Goal: Task Accomplishment & Management: Complete application form

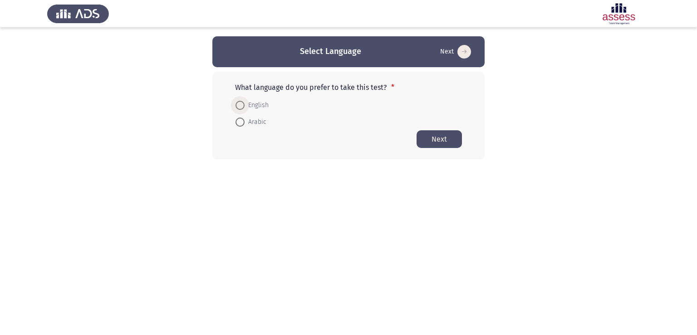
click at [240, 104] on span at bounding box center [240, 105] width 9 height 9
click at [240, 104] on input "English" at bounding box center [240, 105] width 9 height 9
radio input "true"
click at [448, 137] on button "Next" at bounding box center [439, 139] width 45 height 18
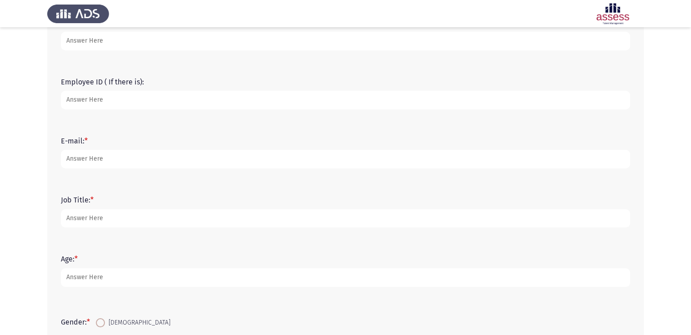
scroll to position [45, 0]
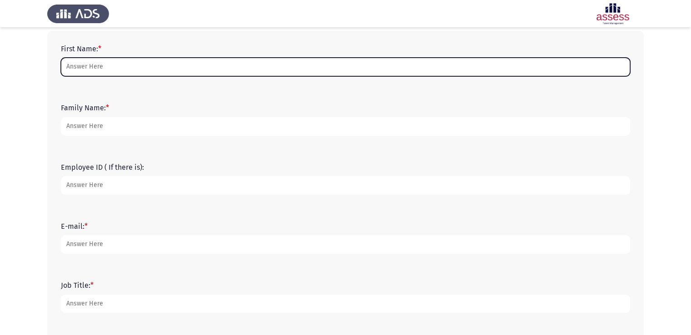
click at [102, 69] on input "First Name: *" at bounding box center [345, 67] width 569 height 19
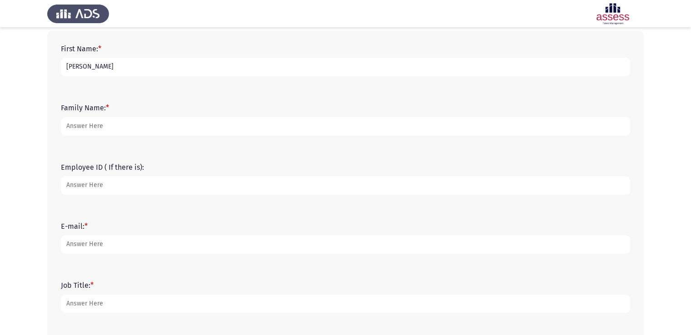
drag, startPoint x: 104, startPoint y: 67, endPoint x: 47, endPoint y: 64, distance: 56.4
click at [47, 64] on div "First Name: * [PERSON_NAME] Family Name: * Employee ID ( If there is): E-mail: …" at bounding box center [345, 239] width 596 height 416
type input "[PERSON_NAME]"
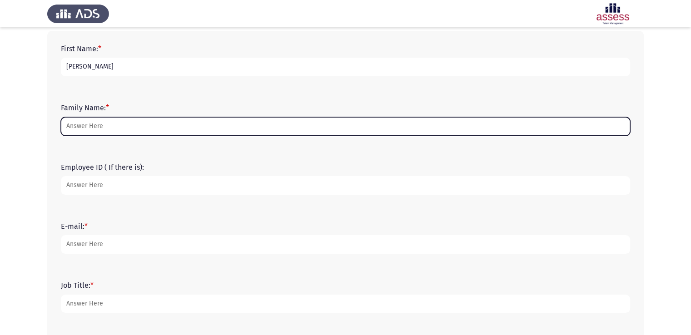
click at [118, 129] on input "Family Name: *" at bounding box center [345, 126] width 569 height 19
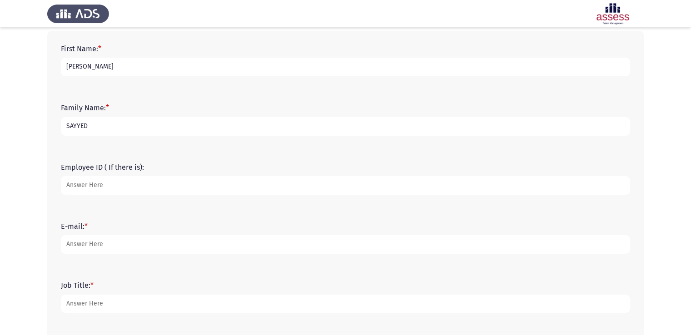
type input "SAYYED"
click at [106, 185] on input "Employee ID ( If there is):" at bounding box center [345, 185] width 569 height 19
type input "15813"
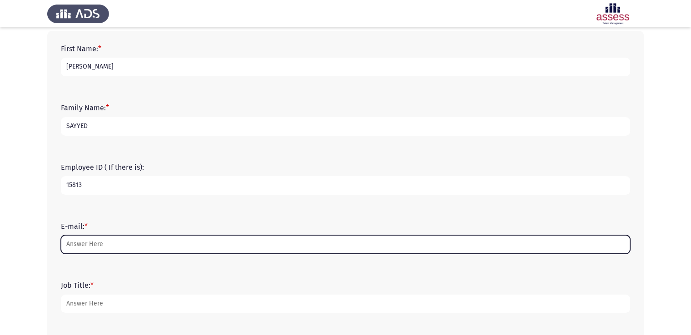
click at [108, 246] on input "E-mail: *" at bounding box center [345, 244] width 569 height 19
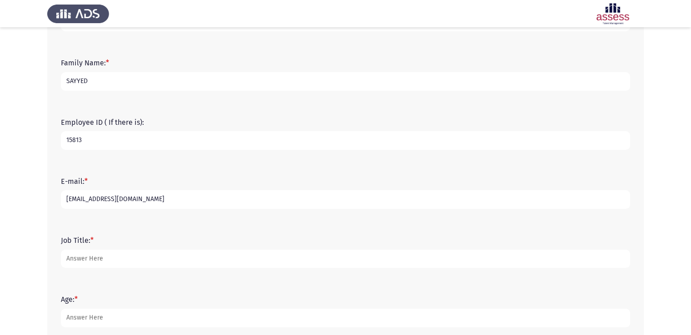
scroll to position [91, 0]
type input "[EMAIL_ADDRESS][DOMAIN_NAME]"
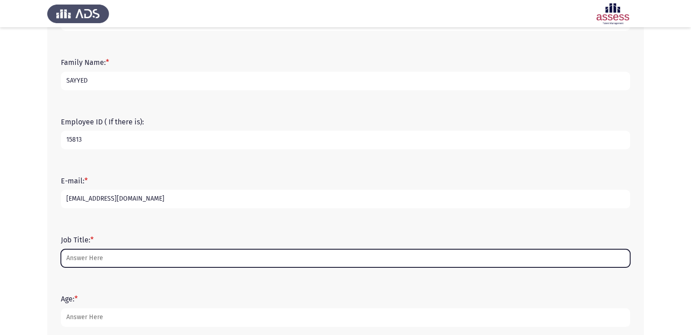
click at [98, 257] on input "Job Title: *" at bounding box center [345, 258] width 569 height 19
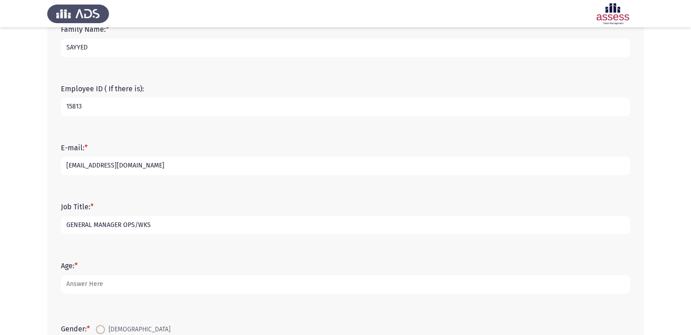
scroll to position [182, 0]
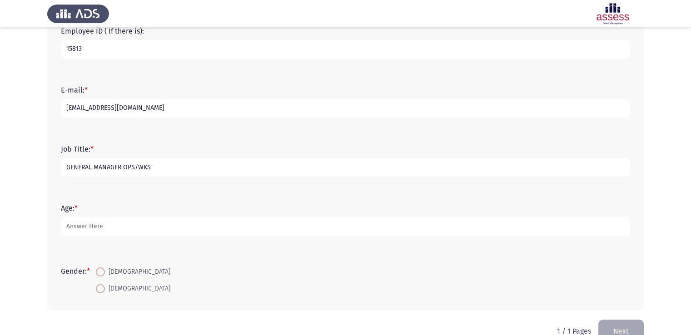
type input "GENERAL MANAGER OPS/WKS"
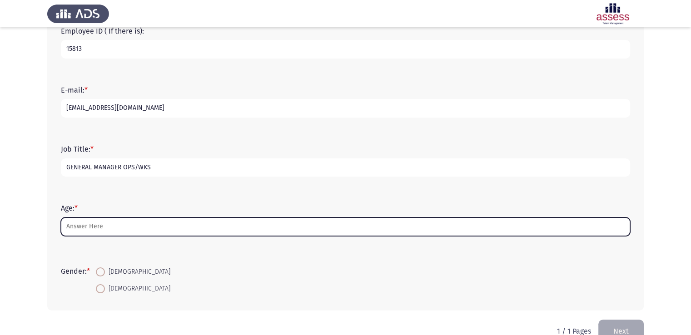
click at [95, 231] on input "Age: *" at bounding box center [345, 227] width 569 height 19
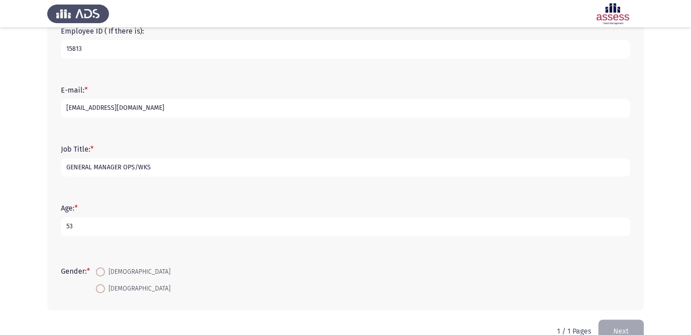
type input "53"
click at [105, 272] on span at bounding box center [100, 271] width 9 height 9
click at [105, 272] on input "[DEMOGRAPHIC_DATA]" at bounding box center [100, 271] width 9 height 9
radio input "true"
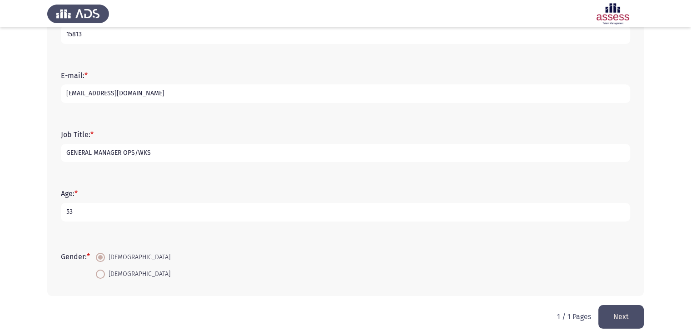
scroll to position [203, 0]
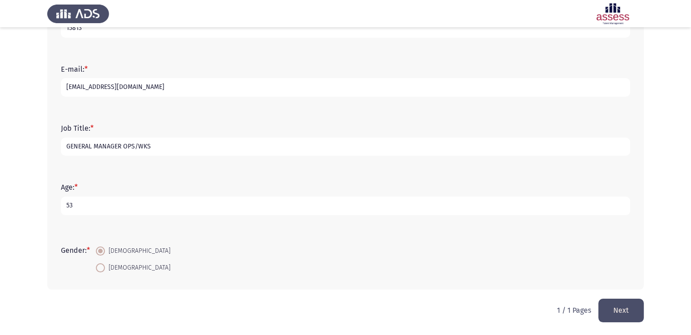
click at [624, 310] on button "Next" at bounding box center [620, 310] width 45 height 23
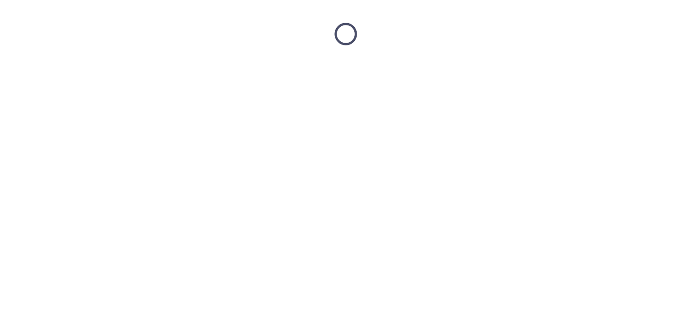
scroll to position [0, 0]
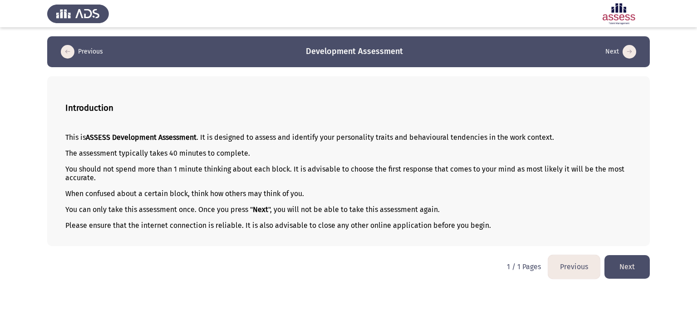
click at [565, 268] on button "Previous" at bounding box center [575, 266] width 52 height 23
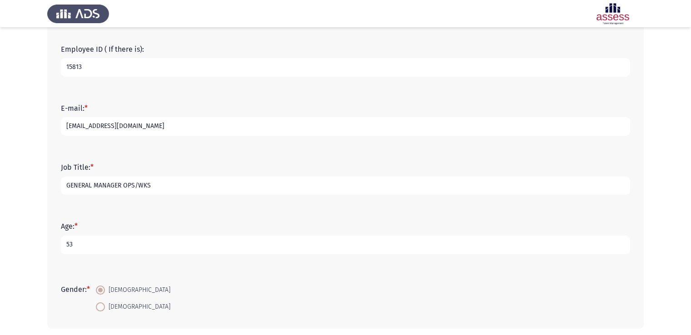
scroll to position [203, 0]
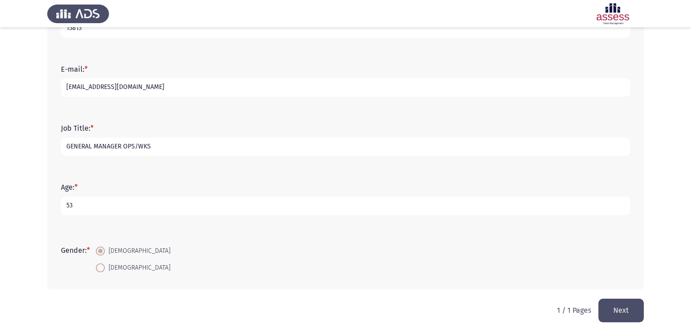
click at [616, 316] on button "Next" at bounding box center [620, 310] width 45 height 23
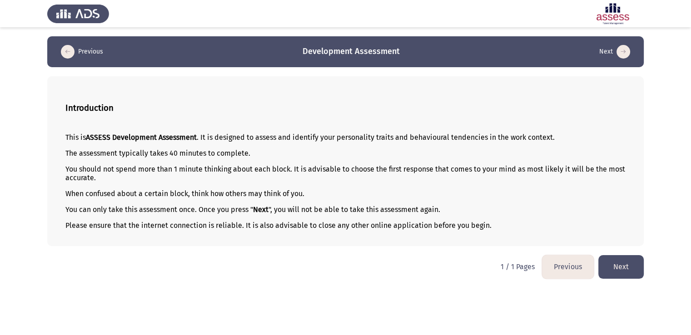
scroll to position [0, 0]
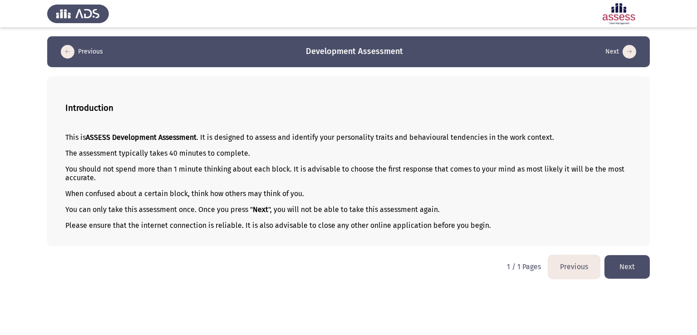
click at [641, 271] on button "Next" at bounding box center [627, 266] width 45 height 23
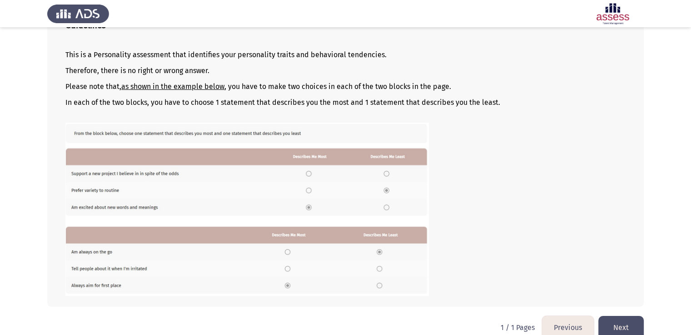
scroll to position [96, 0]
